Goal: Task Accomplishment & Management: Manage account settings

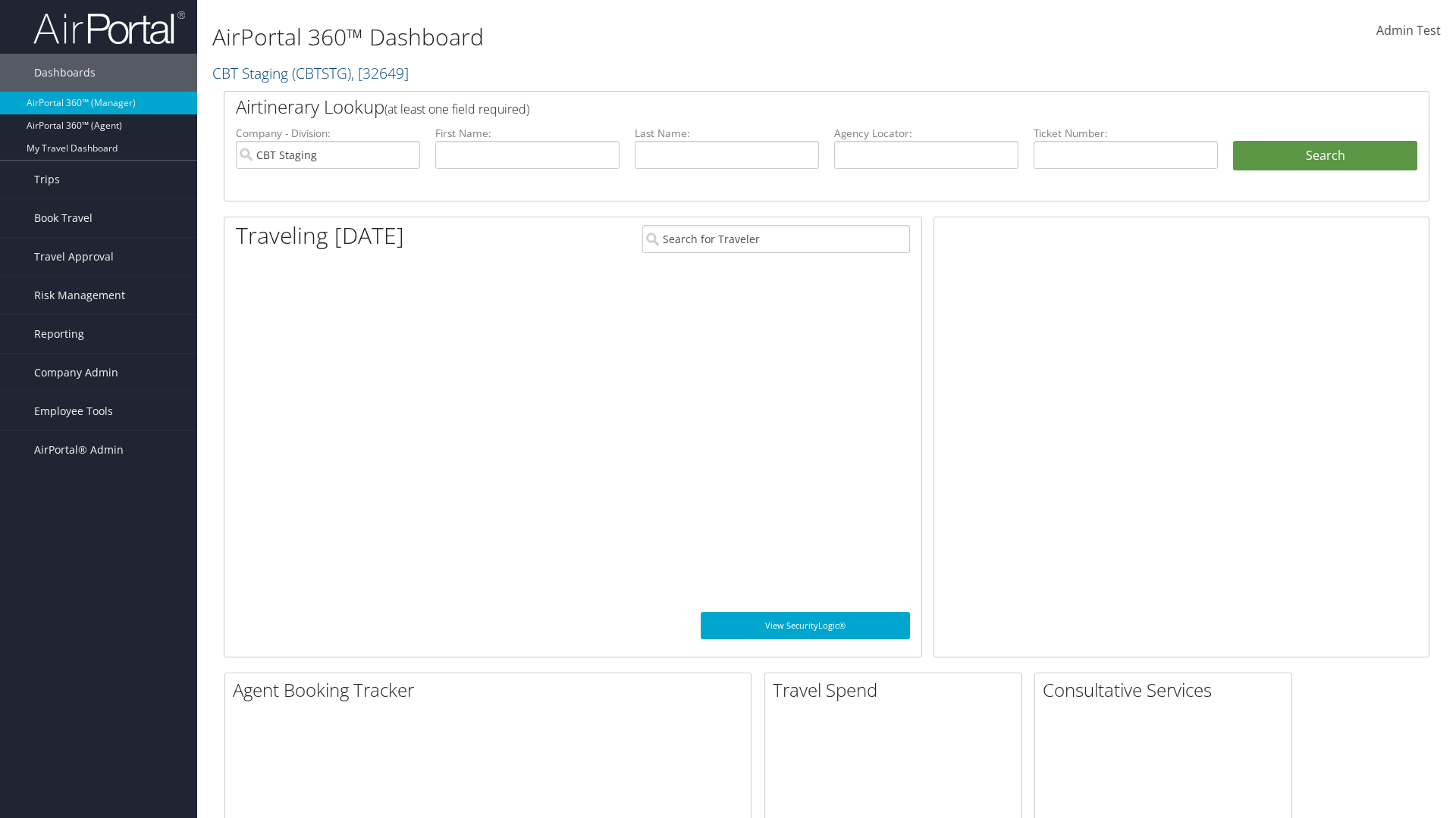
click at [99, 372] on span "Company Admin" at bounding box center [75, 372] width 84 height 38
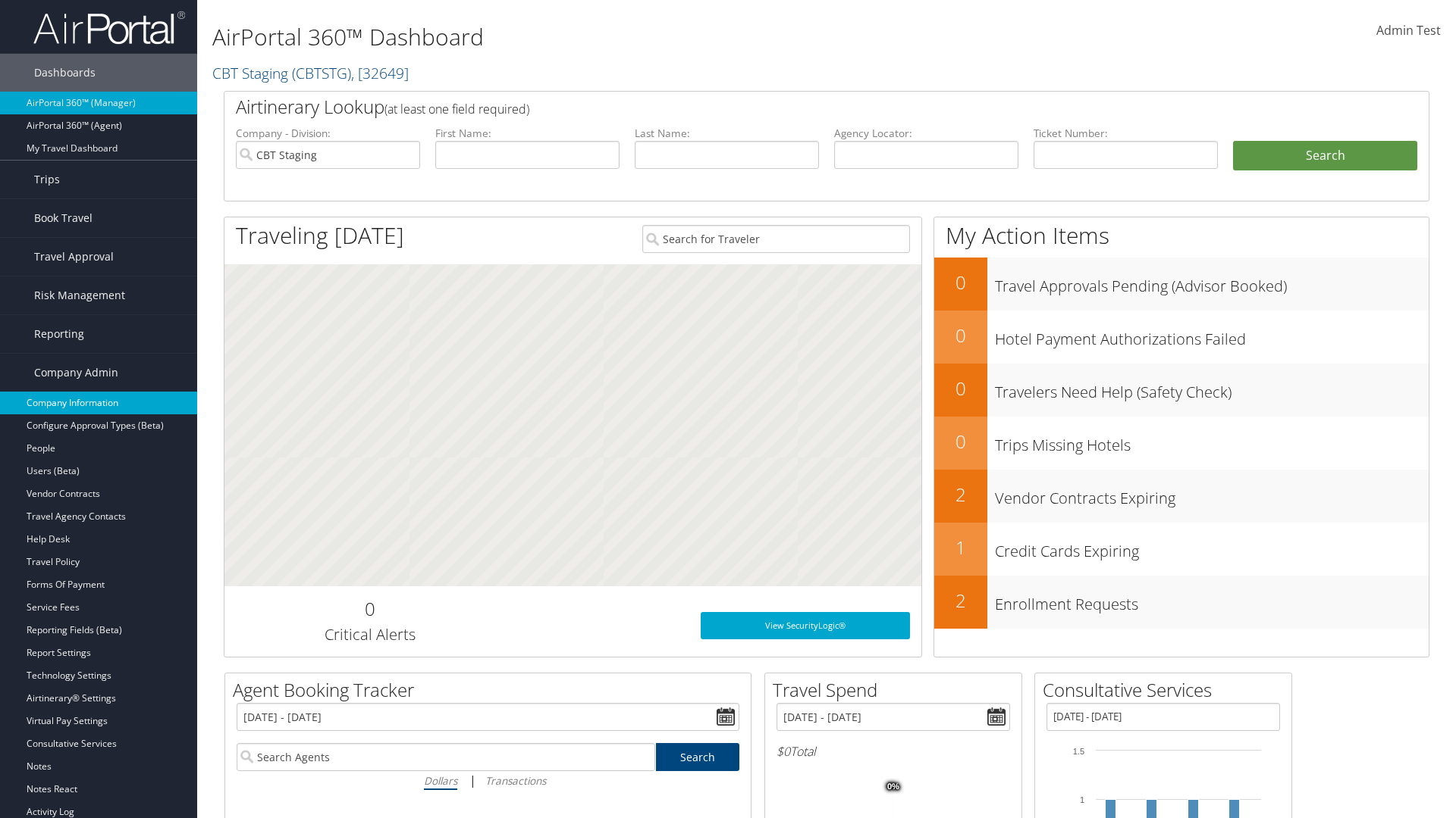
click at [99, 403] on link "Company Information" at bounding box center [99, 403] width 197 height 23
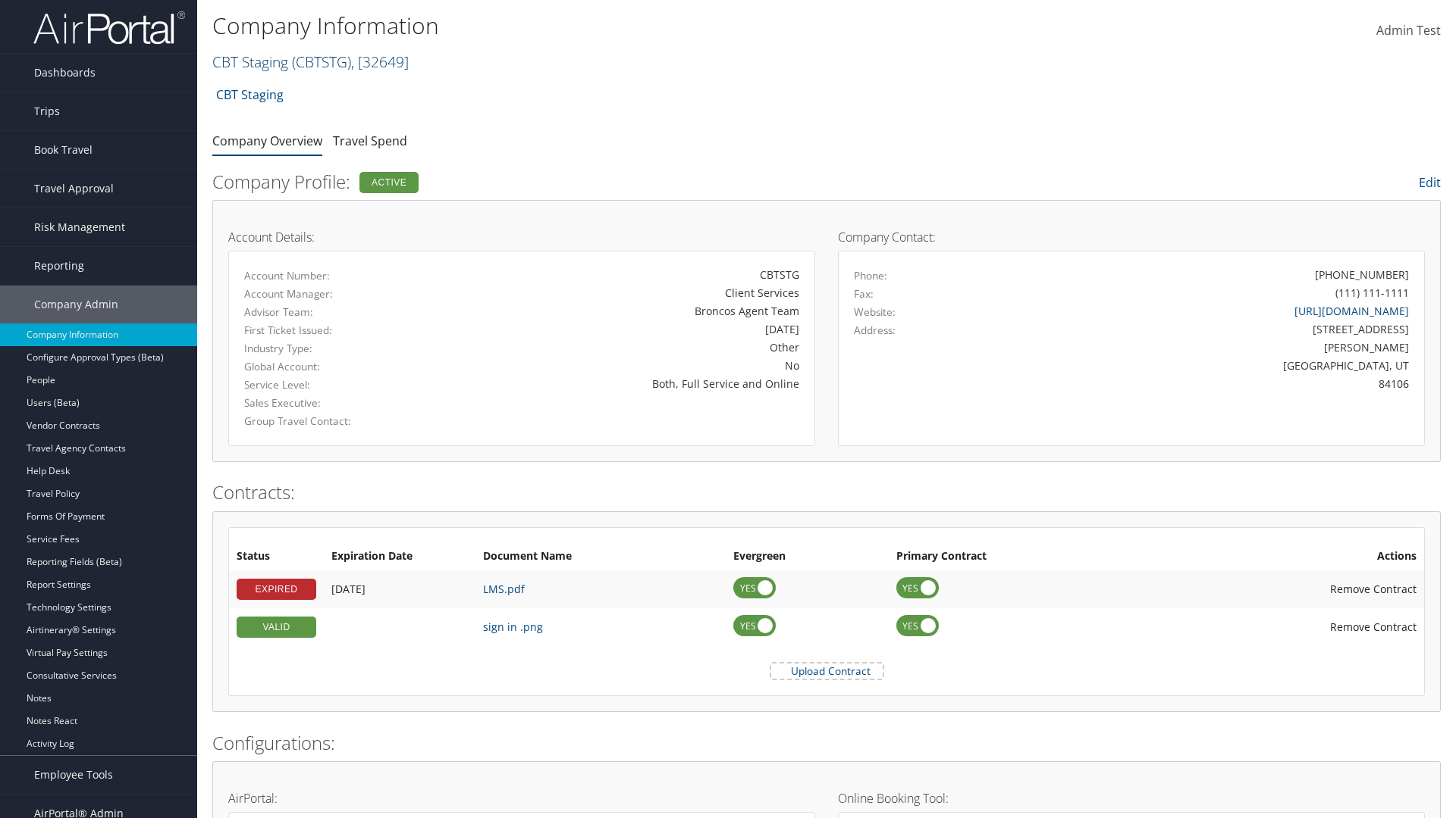
click at [250, 62] on link "CBT Staging ( CBTSTG ) , [ 32649 ]" at bounding box center [310, 62] width 196 height 21
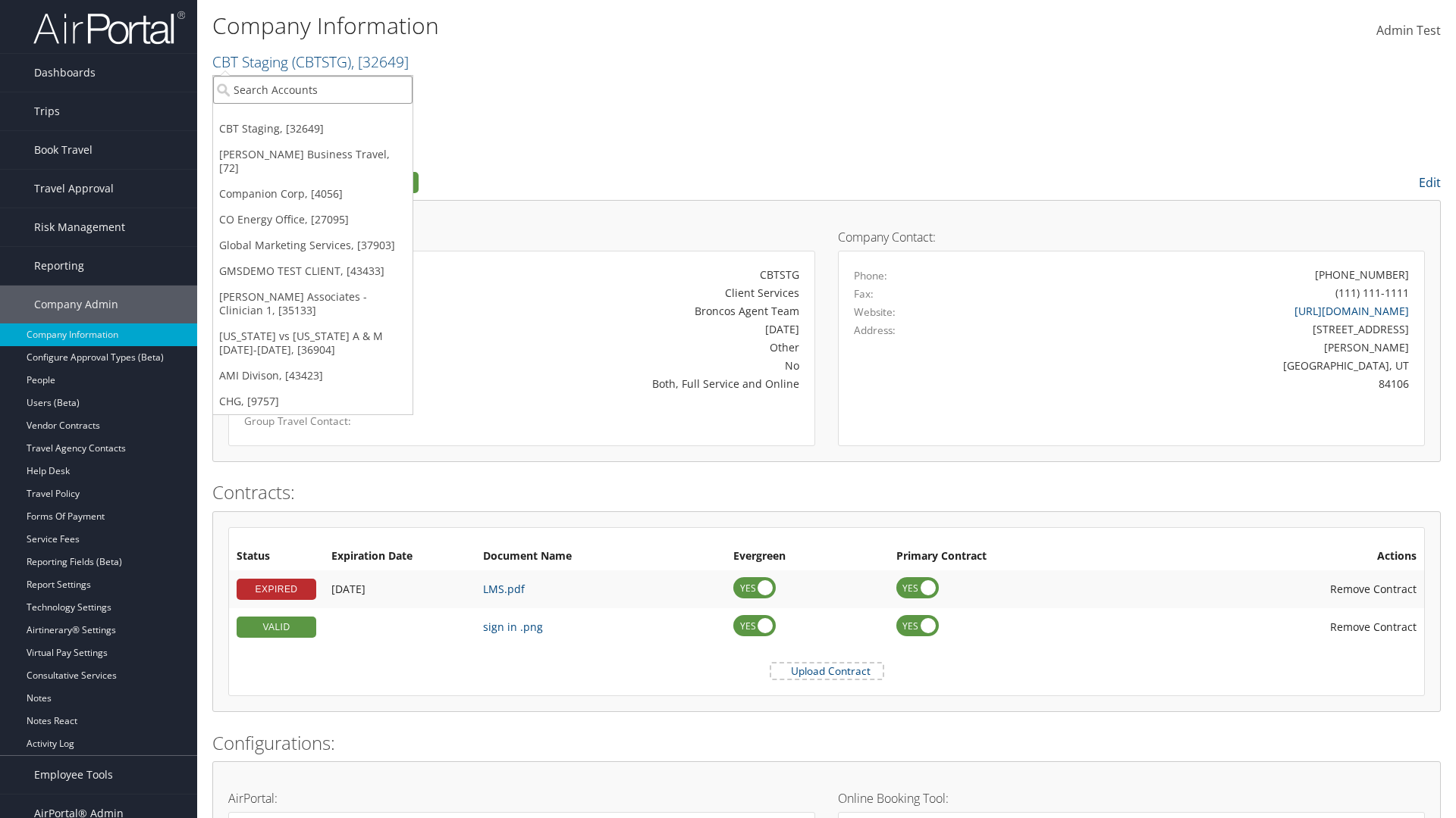
click at [313, 89] on input "search" at bounding box center [313, 89] width 199 height 28
type input "CBTSTG"
click at [313, 118] on div "CBT Staging (CBTSTG), [32649]" at bounding box center [313, 118] width 216 height 14
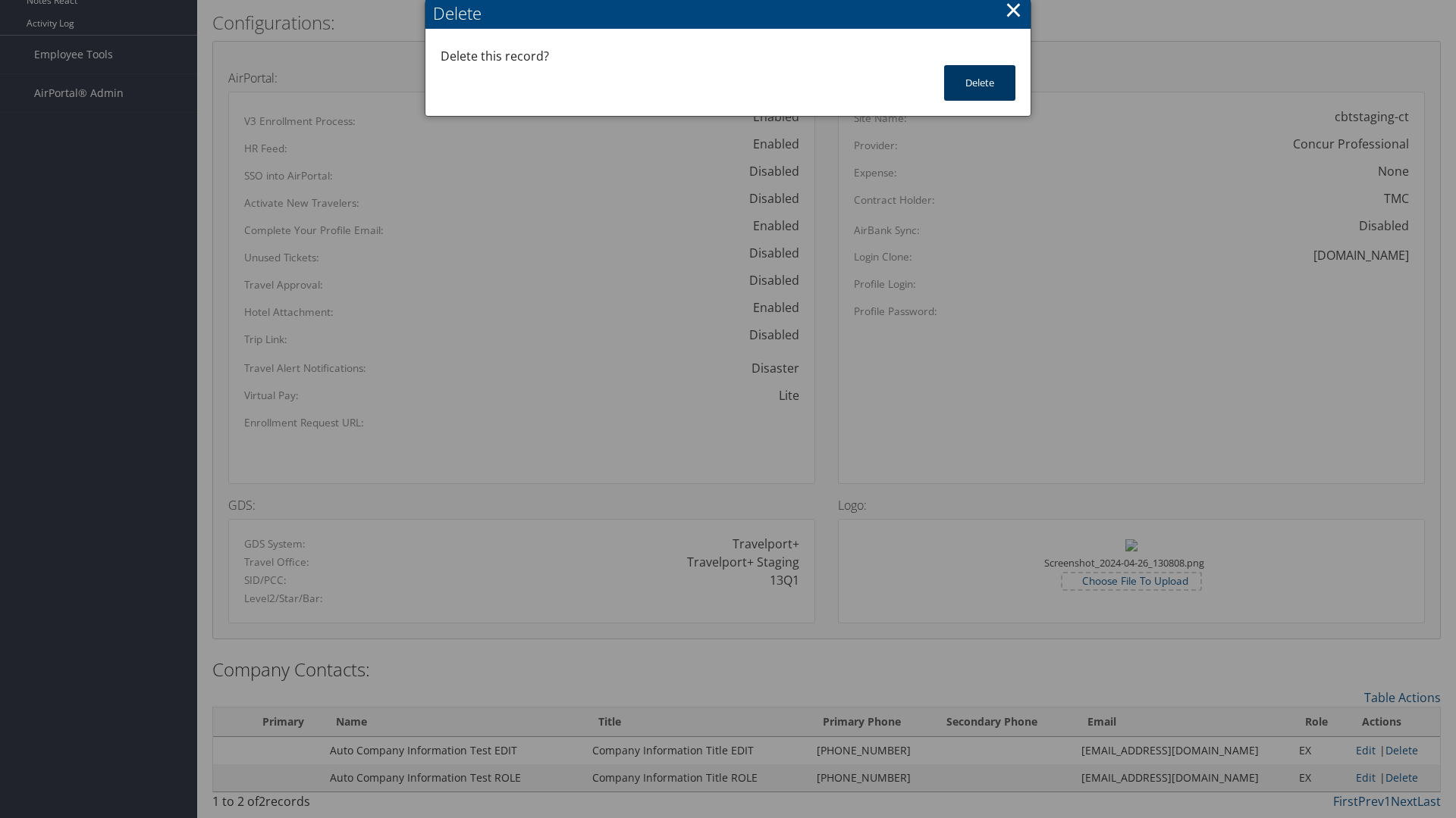
click at [979, 82] on button "Delete" at bounding box center [979, 83] width 72 height 35
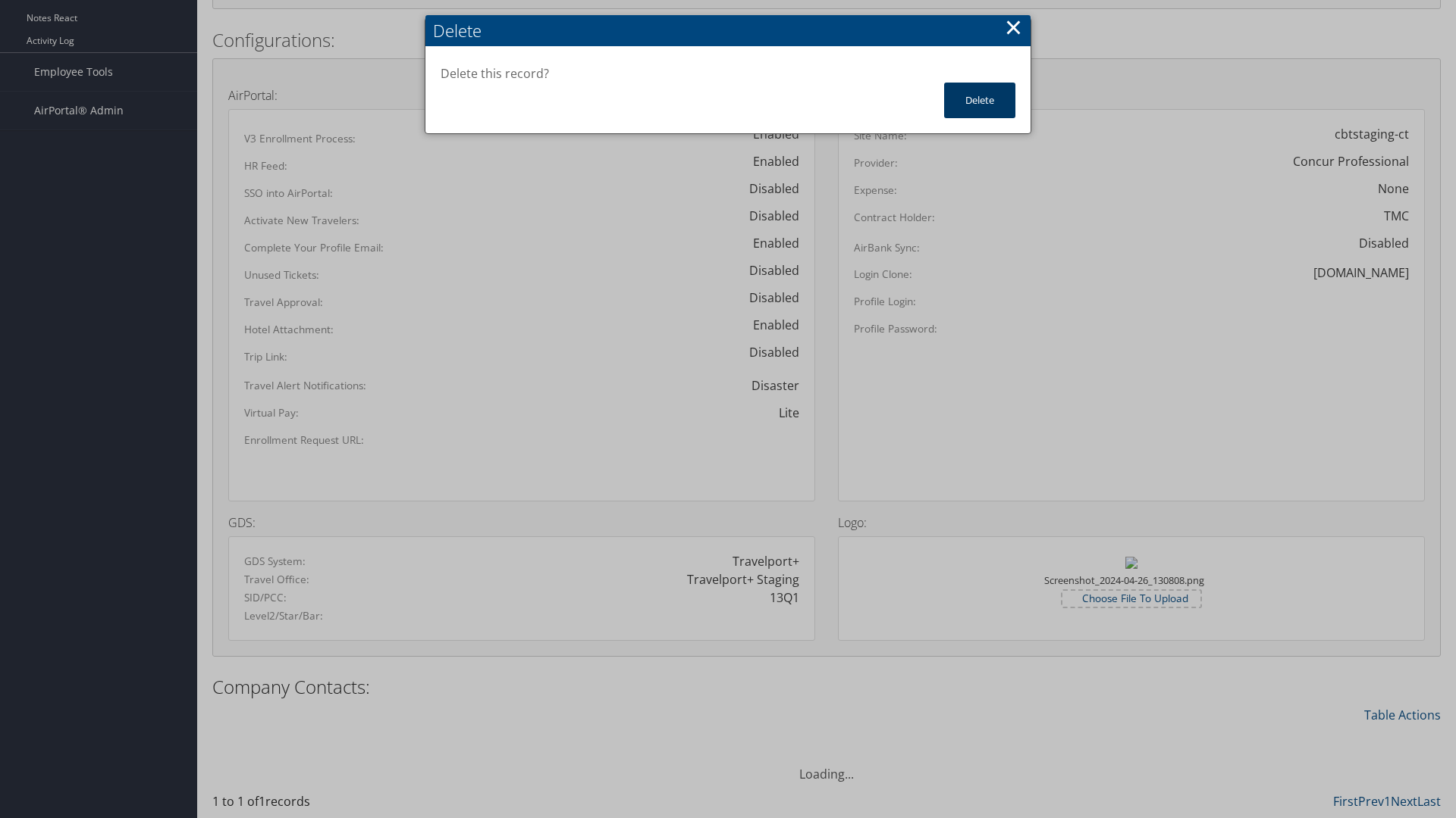
scroll to position [703, 0]
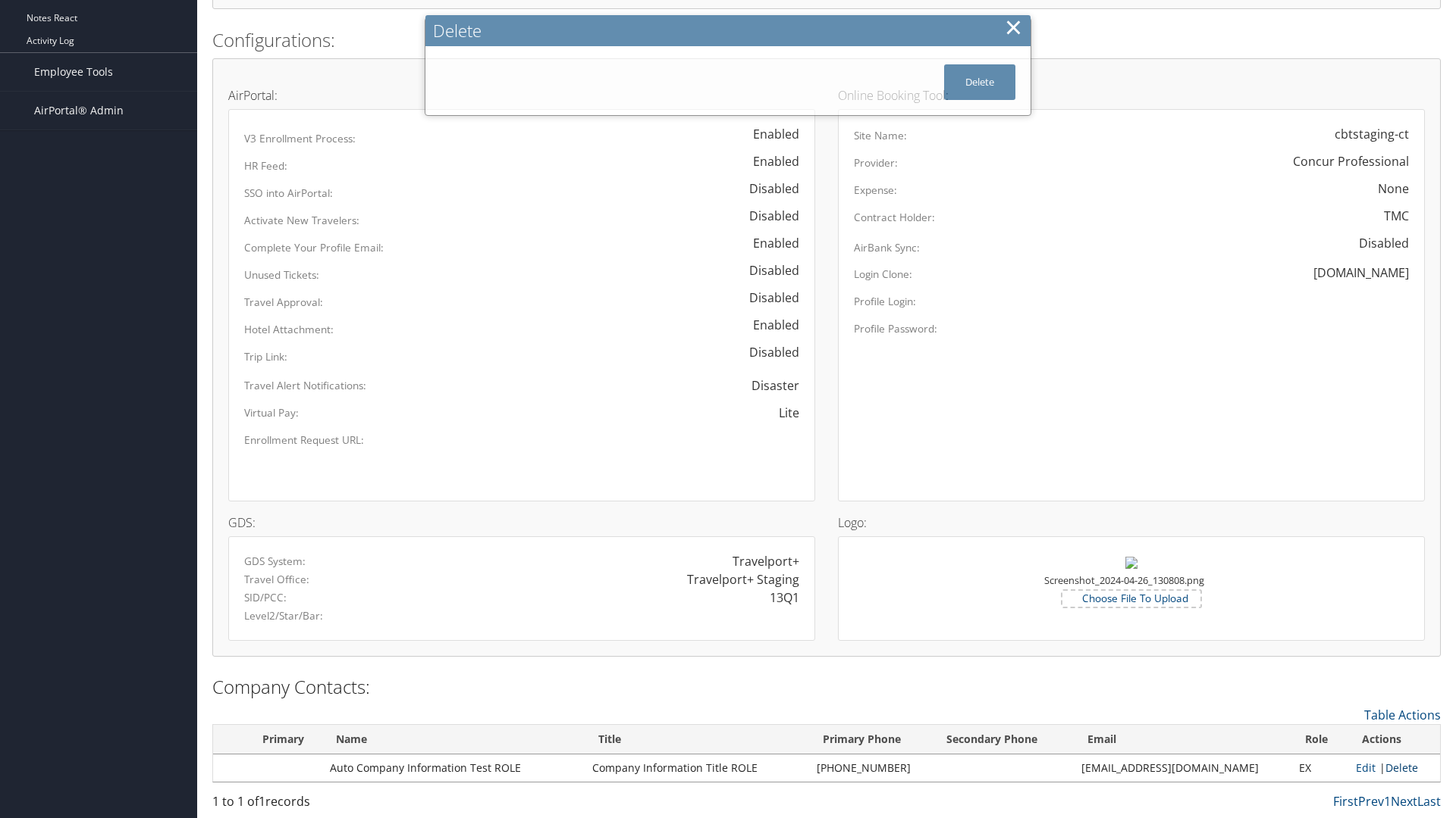
click at [1396, 768] on link "Delete" at bounding box center [1401, 768] width 32 height 15
